Goal: Transaction & Acquisition: Purchase product/service

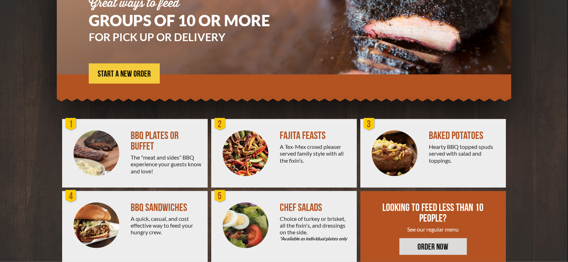
scroll to position [109, 0]
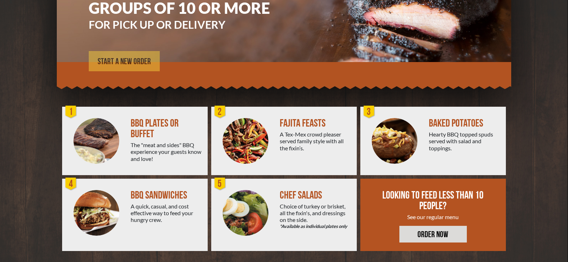
click at [126, 62] on span "START A NEW ORDER" at bounding box center [124, 62] width 53 height 9
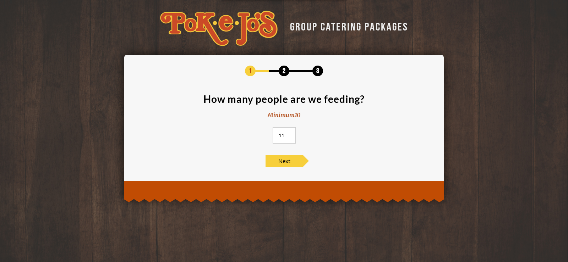
type input "11"
click at [291, 133] on input "11" at bounding box center [284, 135] width 23 height 16
click at [285, 159] on span "Next" at bounding box center [284, 161] width 37 height 12
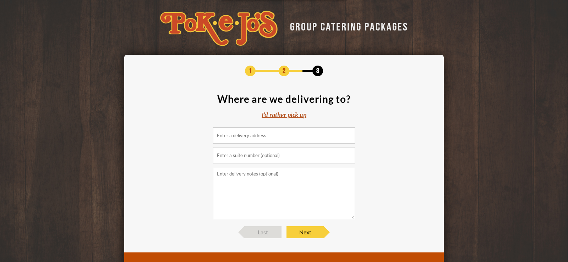
click at [263, 137] on input at bounding box center [284, 135] width 142 height 16
click at [288, 114] on div "I'd rather pick up" at bounding box center [284, 115] width 45 height 8
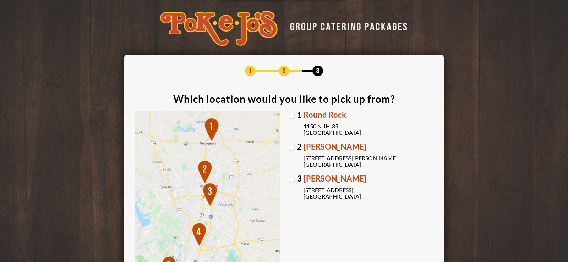
click at [292, 146] on label "2 Parmer Lane 2121 Parmer Lane Austin, TX 78727" at bounding box center [361, 155] width 145 height 25
click at [0, 0] on input "2 Parmer Lane 2121 Parmer Lane Austin, TX 78727" at bounding box center [0, 0] width 0 height 0
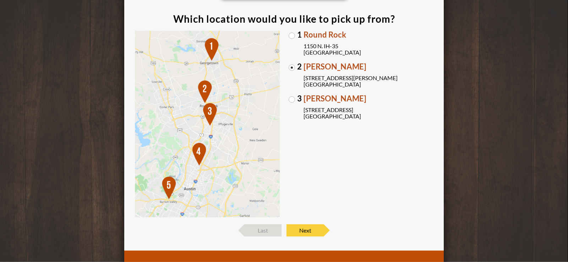
scroll to position [108, 0]
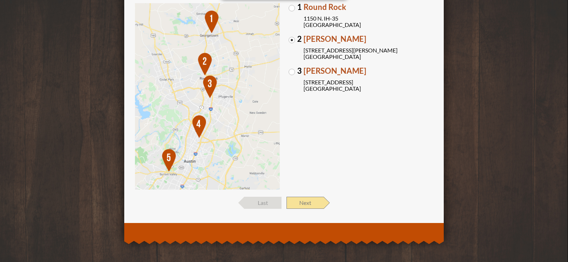
click at [305, 202] on span "Next" at bounding box center [305, 203] width 37 height 12
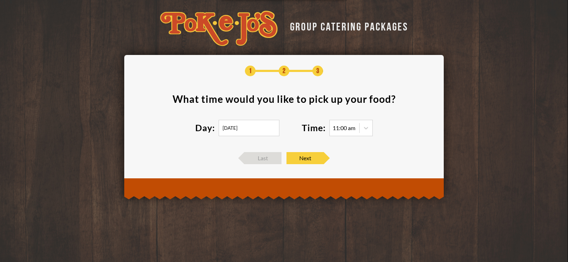
click at [250, 129] on input "09/25/2025" at bounding box center [249, 128] width 61 height 16
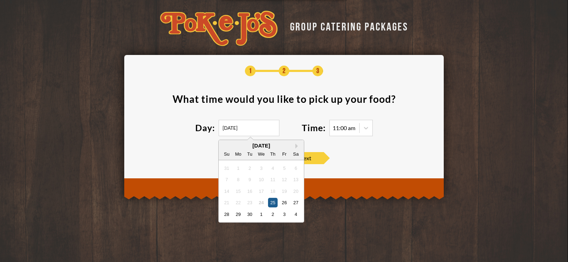
click at [276, 205] on div "25" at bounding box center [273, 203] width 10 height 10
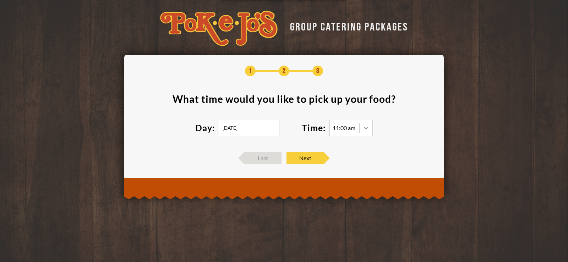
click at [368, 132] on div at bounding box center [366, 128] width 13 height 13
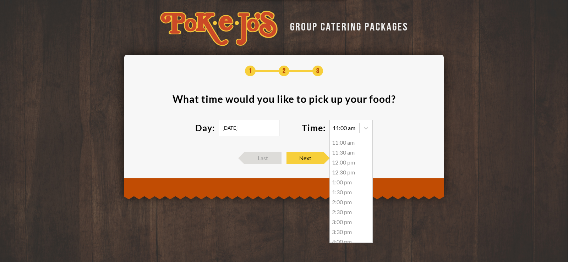
click at [345, 142] on div "11:00 am" at bounding box center [351, 143] width 43 height 10
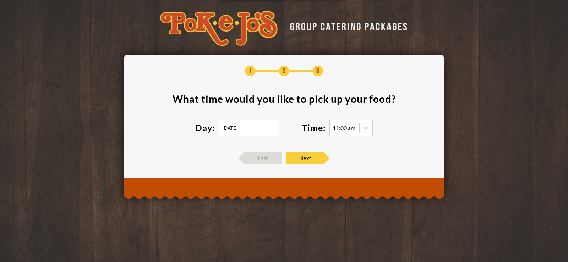
click at [361, 146] on div "1 2 3 What time would you like to pick up your food ? Day: 09/25/2025 Time: 11:…" at bounding box center [284, 115] width 298 height 99
click at [365, 131] on icon at bounding box center [366, 128] width 7 height 7
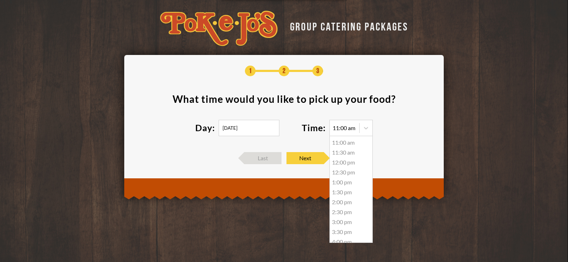
click at [345, 153] on div "11:30 am" at bounding box center [351, 153] width 43 height 10
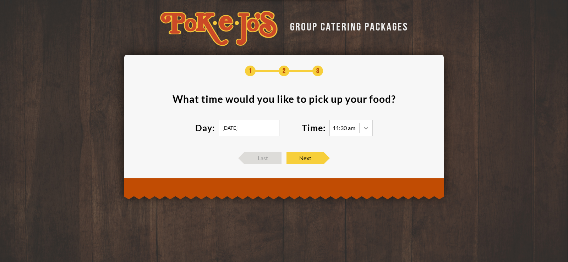
click at [367, 129] on icon at bounding box center [366, 128] width 7 height 7
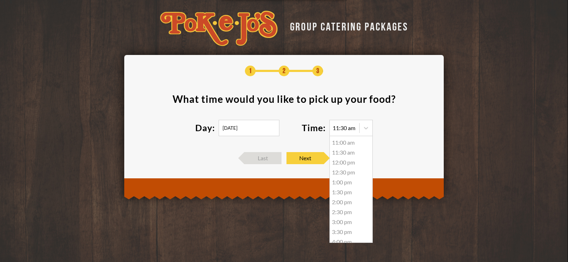
click at [348, 143] on div "11:00 am" at bounding box center [351, 143] width 43 height 10
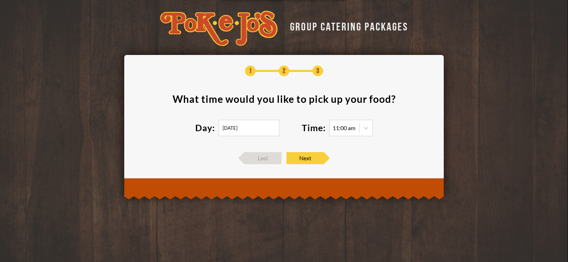
click at [355, 158] on footer "Last Next" at bounding box center [284, 158] width 298 height 12
click at [310, 158] on span "Next" at bounding box center [305, 158] width 37 height 12
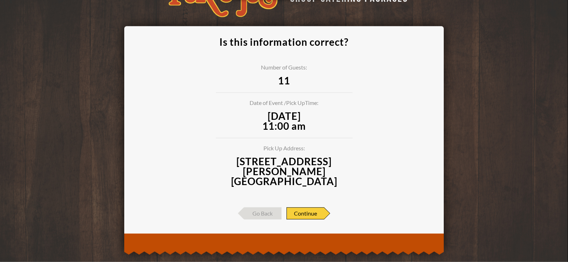
scroll to position [29, 0]
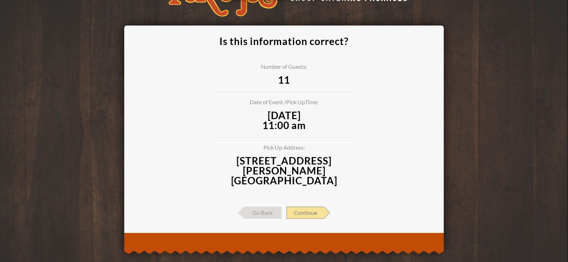
click at [311, 207] on span "Continue" at bounding box center [306, 213] width 38 height 12
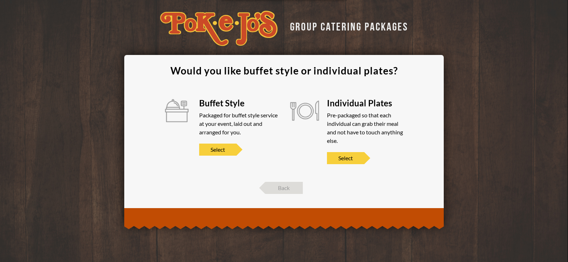
scroll to position [0, 0]
click at [228, 152] on span "Select" at bounding box center [217, 150] width 37 height 12
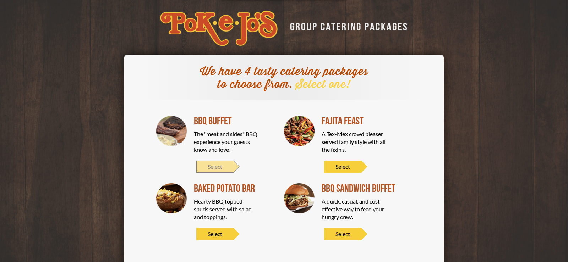
click at [216, 165] on span "Select" at bounding box center [214, 167] width 37 height 12
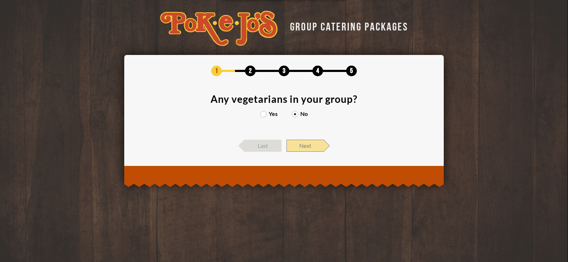
click at [305, 148] on span "Next" at bounding box center [305, 146] width 37 height 12
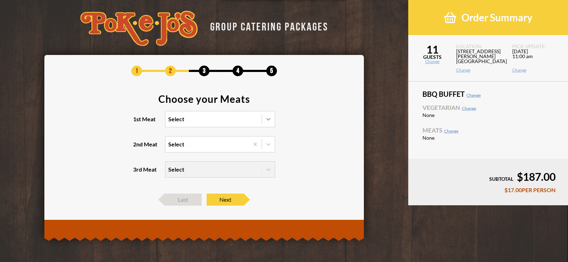
click at [266, 122] on icon at bounding box center [268, 119] width 7 height 7
click at [137, 122] on input "1st Meat Select" at bounding box center [137, 122] width 0 height 0
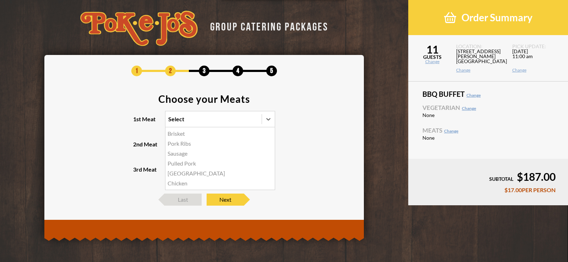
click at [191, 135] on div "Brisket" at bounding box center [219, 134] width 109 height 10
click at [137, 122] on input "1st Meat option Brisket focused, 1 of 6. 6 results available. Use Up and Down t…" at bounding box center [137, 122] width 0 height 0
click at [270, 146] on icon at bounding box center [268, 144] width 7 height 7
click at [137, 148] on input "2nd Meat Select" at bounding box center [137, 148] width 0 height 0
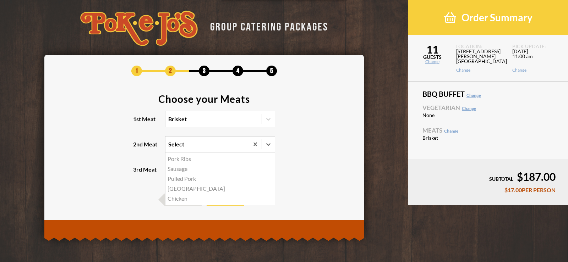
click at [181, 170] on div "Sausage" at bounding box center [219, 169] width 109 height 10
click at [137, 148] on input "2nd Meat option Sausage focused, 2 of 5. 5 results available. Use Up and Down t…" at bounding box center [137, 148] width 0 height 0
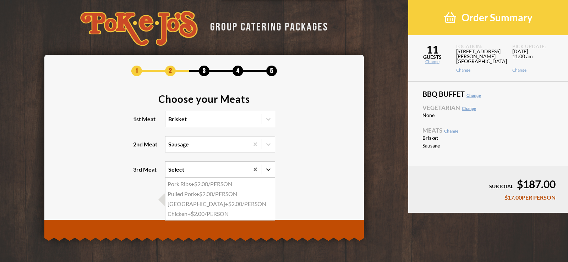
click at [263, 170] on div at bounding box center [268, 169] width 13 height 13
click at [137, 173] on input "3rd Meat option Pork Ribs focused, 1 of 4. 4 results available. Use Up and Down…" at bounding box center [137, 173] width 0 height 0
click at [217, 205] on div "Turkey +$2.00/PERSON" at bounding box center [219, 204] width 109 height 10
click at [137, 173] on input "3rd Meat option Turkey focused, 3 of 4. 4 results available. Use Up and Down to…" at bounding box center [137, 173] width 0 height 0
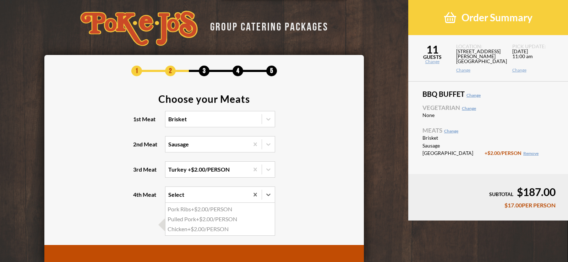
click at [214, 196] on div "Select" at bounding box center [206, 195] width 83 height 16
click at [137, 198] on input "4th Meat option Pork Ribs focused, 1 of 3. 3 results available. Use Up and Down…" at bounding box center [137, 198] width 0 height 0
click at [323, 179] on section "Choose your Meats 1st Meat Brisket 2nd Meat Sausage 3rd Meat Turkey +$2.00/PERS…" at bounding box center [204, 153] width 298 height 118
click at [235, 223] on span "Next" at bounding box center [225, 225] width 37 height 12
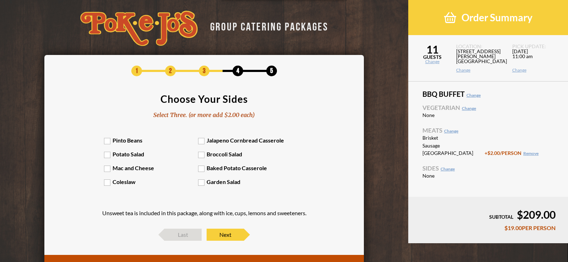
click at [111, 143] on label "Pinto Beans" at bounding box center [151, 140] width 94 height 7
click at [0, 0] on input "Pinto Beans" at bounding box center [0, 0] width 0 height 0
click at [202, 142] on label "Jalapeno Cornbread Casserole" at bounding box center [245, 140] width 94 height 7
click at [0, 0] on input "Jalapeno Cornbread Casserole" at bounding box center [0, 0] width 0 height 0
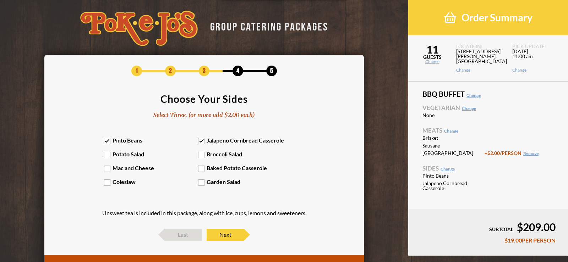
click at [201, 169] on label "Baked Potato Casserole" at bounding box center [245, 168] width 94 height 7
click at [0, 0] on input "Baked Potato Casserole" at bounding box center [0, 0] width 0 height 0
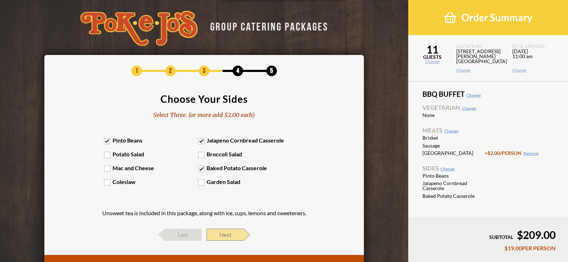
click at [226, 233] on span "Next" at bounding box center [225, 235] width 37 height 12
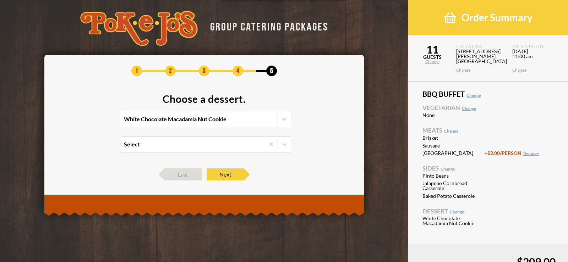
click at [272, 120] on div "White Chocolate Macadamia Nut Cookie" at bounding box center [199, 119] width 157 height 16
click at [93, 122] on input "White Chocolate Macadamia Nut Cookie" at bounding box center [93, 122] width 0 height 0
click at [181, 156] on div "Peach Cobbler +$1.50/PERSON" at bounding box center [206, 154] width 170 height 10
click at [93, 122] on input "option Peach Cobbler focused, 3 of 4. 4 results available. Use Up and Down to c…" at bounding box center [93, 122] width 0 height 0
click at [221, 146] on div "Select" at bounding box center [193, 145] width 144 height 16
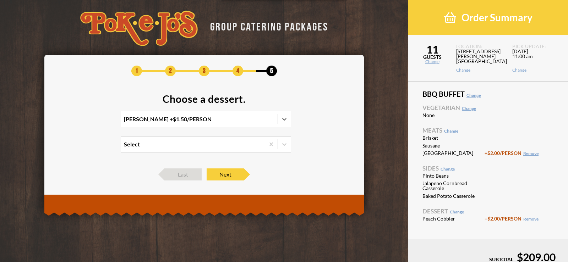
click at [93, 148] on input "Select" at bounding box center [93, 148] width 0 height 0
click at [320, 133] on section "Choose a dessert. Peach Cobbler +$1.50/PERSON option White Chocolate Macadamia …" at bounding box center [204, 127] width 298 height 67
click at [239, 175] on span "Next" at bounding box center [225, 175] width 37 height 12
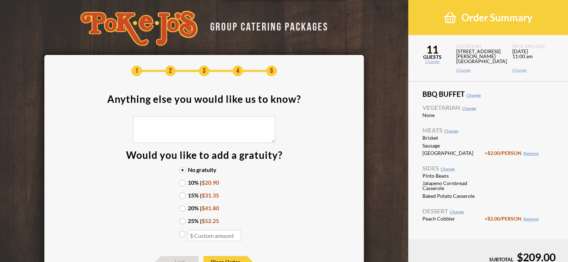
click at [184, 184] on label "10% | $20.90" at bounding box center [204, 183] width 50 height 6
click at [0, 0] on input "10% | $20.90" at bounding box center [0, 0] width 0 height 0
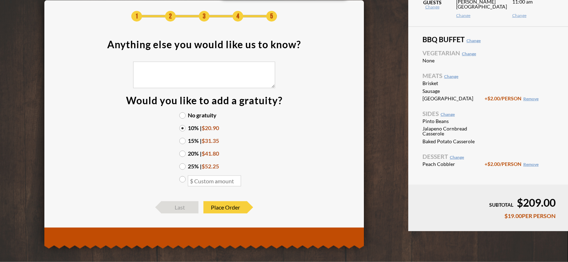
scroll to position [59, 0]
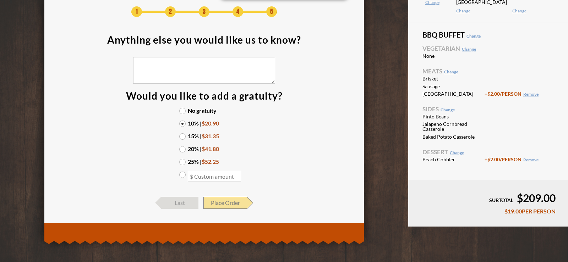
click at [231, 203] on span "Place Order" at bounding box center [225, 203] width 44 height 12
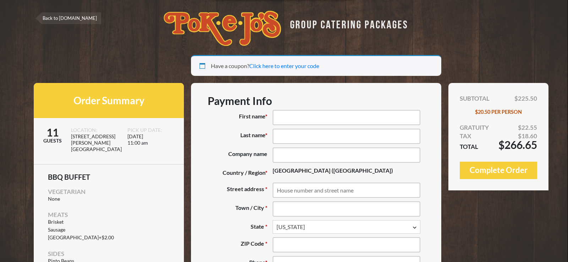
select select "TX"
click at [291, 116] on input "First name *" at bounding box center [346, 117] width 147 height 15
type input "Aaron"
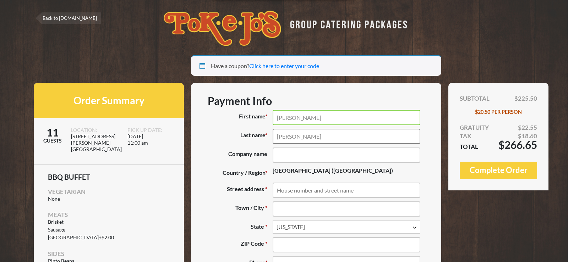
type input "Kolinek"
click at [306, 157] on input "Company name (optional)" at bounding box center [346, 155] width 147 height 15
type input "iKey LTD"
type input "2621 Ridgepoint Dr STE 235"
type input "Austin"
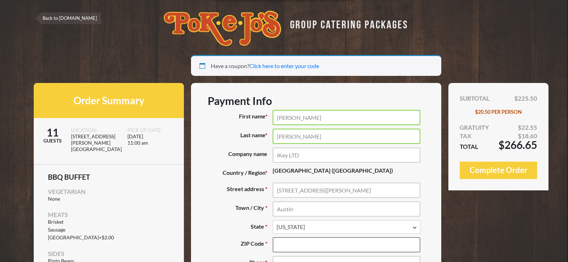
type input "78754"
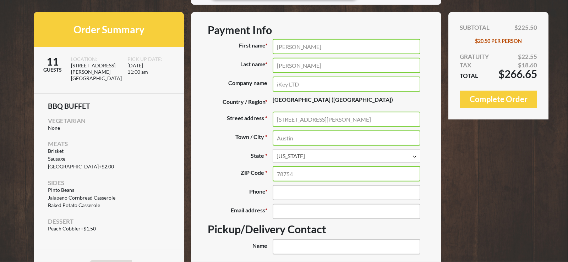
scroll to position [72, 0]
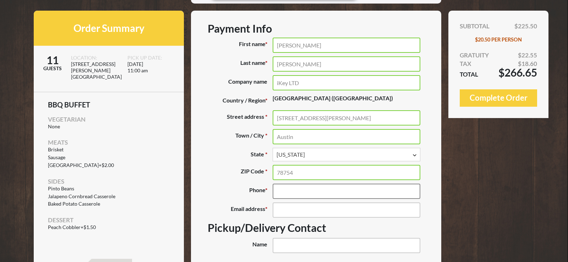
click at [325, 194] on input "Phone *" at bounding box center [346, 191] width 147 height 15
type input "(512) 837-0283"
click at [318, 214] on input "Email address *" at bounding box center [346, 210] width 147 height 15
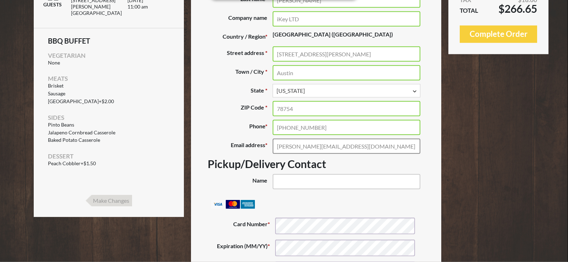
scroll to position [145, 0]
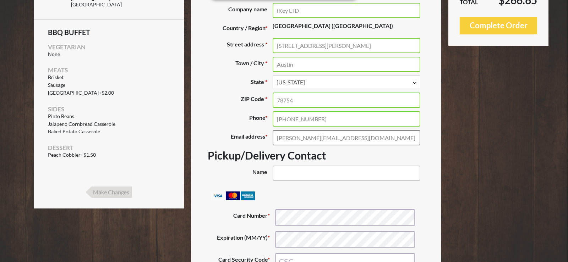
type input "aaron@ikey.com"
click at [301, 169] on input "Name (optional)" at bounding box center [346, 173] width 147 height 15
type input "Carlos Mora"
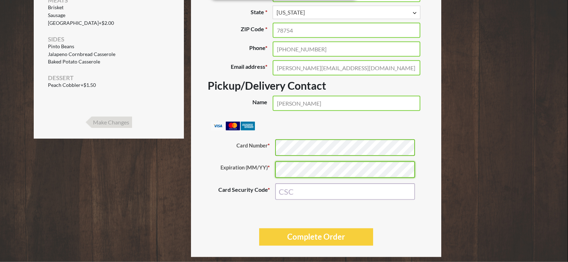
scroll to position [217, 0]
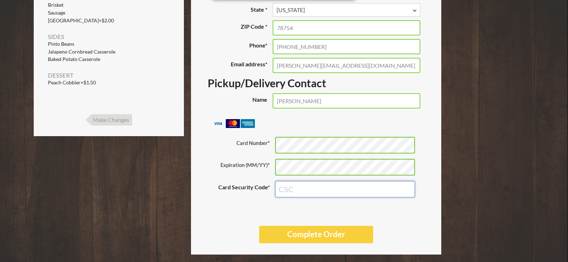
click at [297, 185] on input "Card Security Code *" at bounding box center [345, 189] width 140 height 17
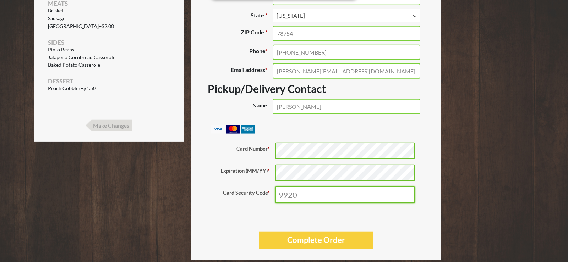
scroll to position [228, 0]
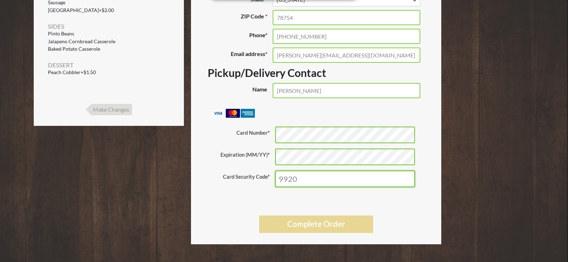
type input "9920"
click at [320, 226] on button "Complete Order" at bounding box center [316, 224] width 114 height 17
